Goal: Information Seeking & Learning: Understand process/instructions

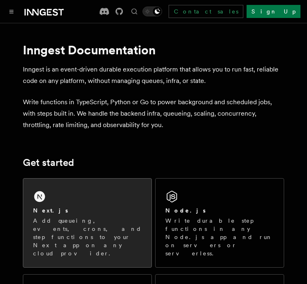
click at [53, 186] on div "Next.js Add queueing, events, crons, and step functions to your Next app on any…" at bounding box center [87, 223] width 128 height 89
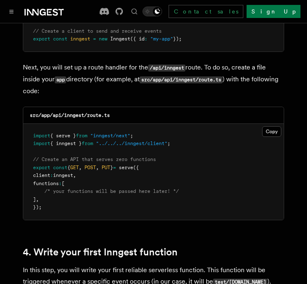
scroll to position [1130, 0]
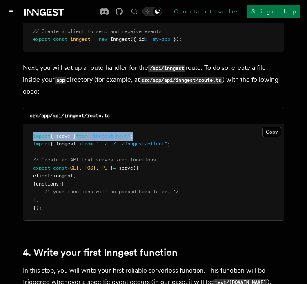
drag, startPoint x: 149, startPoint y: 116, endPoint x: 25, endPoint y: 114, distance: 124.6
click at [25, 124] on pre "import { serve } from "inngest/next" ; import { inngest } from "../../../innges…" at bounding box center [153, 172] width 261 height 96
copy span "import { serve } from "inngest/next" ;"
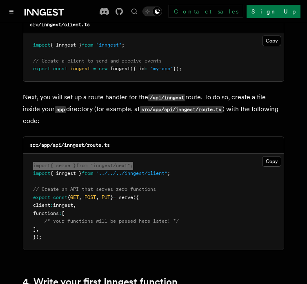
scroll to position [1112, 0]
